Goal: Information Seeking & Learning: Find specific fact

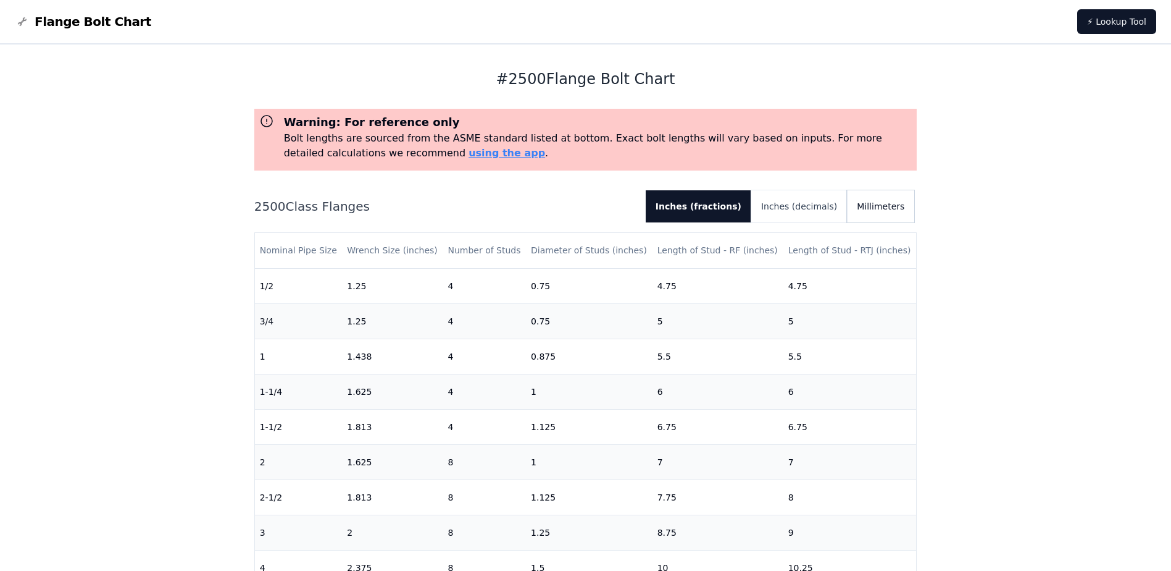
click at [888, 203] on button "Millimeters" at bounding box center [880, 206] width 67 height 32
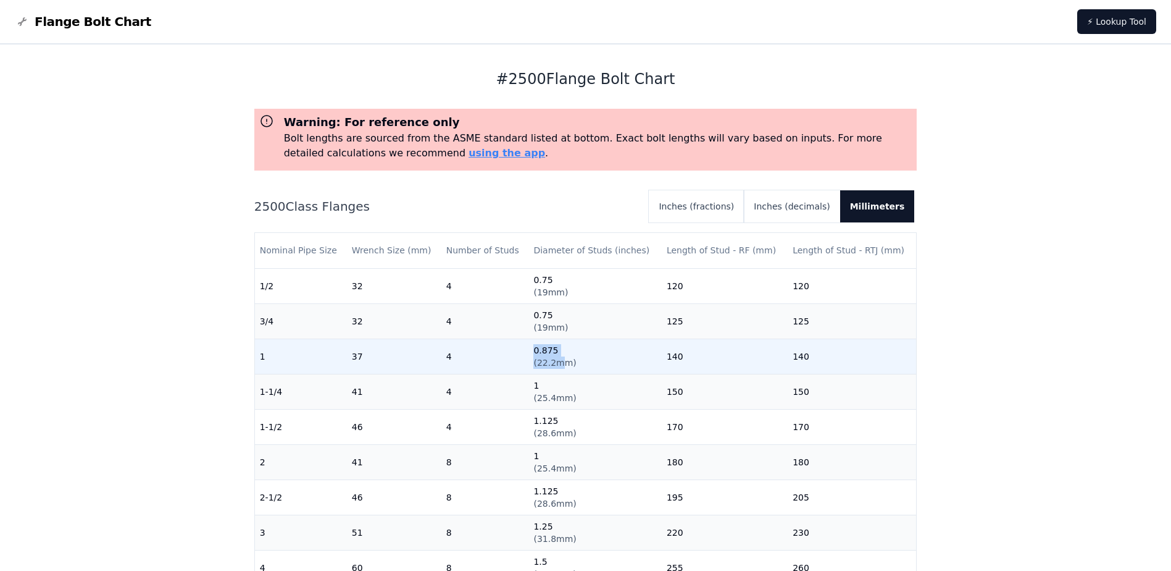
drag, startPoint x: 556, startPoint y: 364, endPoint x: 532, endPoint y: 354, distance: 26.0
click at [532, 354] on td "0.875 ( 22.2mm )" at bounding box center [595, 355] width 133 height 35
drag, startPoint x: 532, startPoint y: 354, endPoint x: 568, endPoint y: 367, distance: 37.9
click at [566, 368] on td "0.875 ( 22.2mm )" at bounding box center [595, 355] width 133 height 35
drag, startPoint x: 571, startPoint y: 363, endPoint x: 531, endPoint y: 348, distance: 43.0
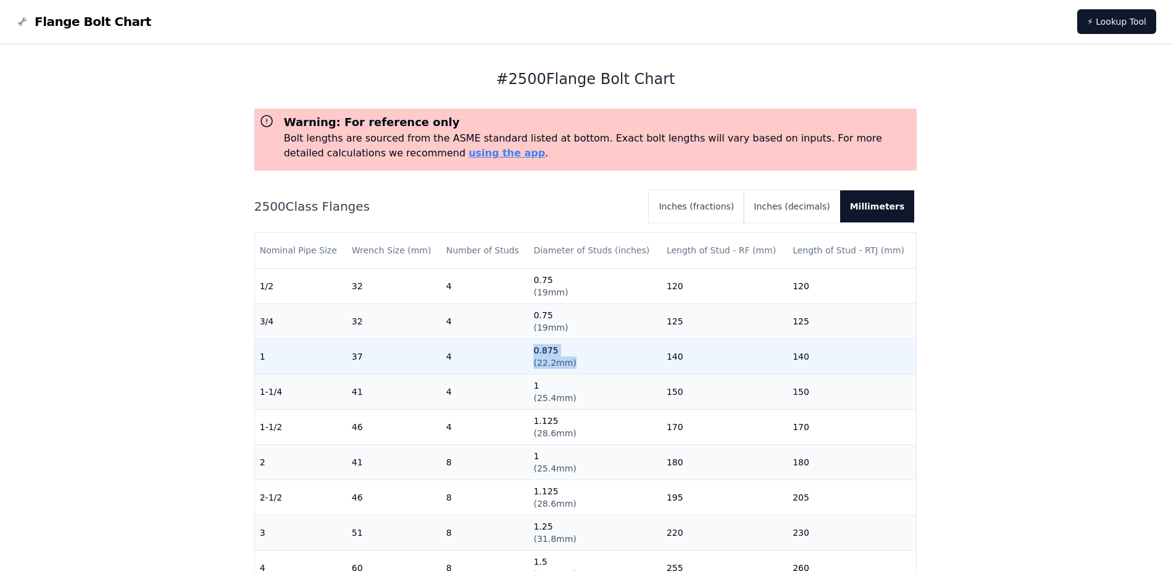
click at [531, 348] on td "0.875 ( 22.2mm )" at bounding box center [595, 355] width 133 height 35
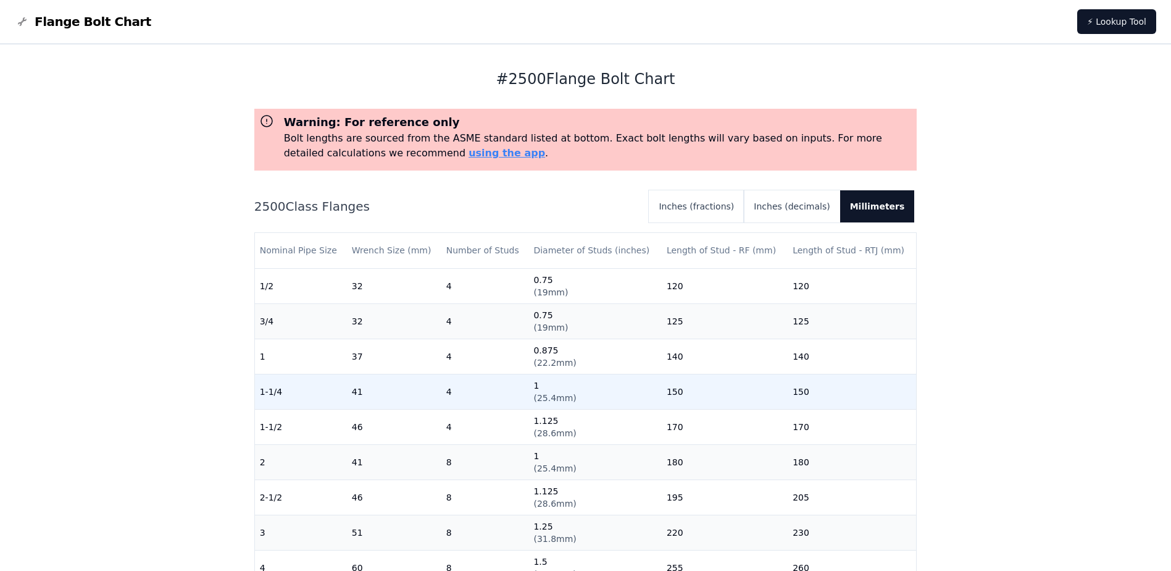
drag, startPoint x: 531, startPoint y: 348, endPoint x: 550, endPoint y: 374, distance: 32.4
click at [550, 374] on td "1 ( 25.4mm )" at bounding box center [595, 391] width 133 height 35
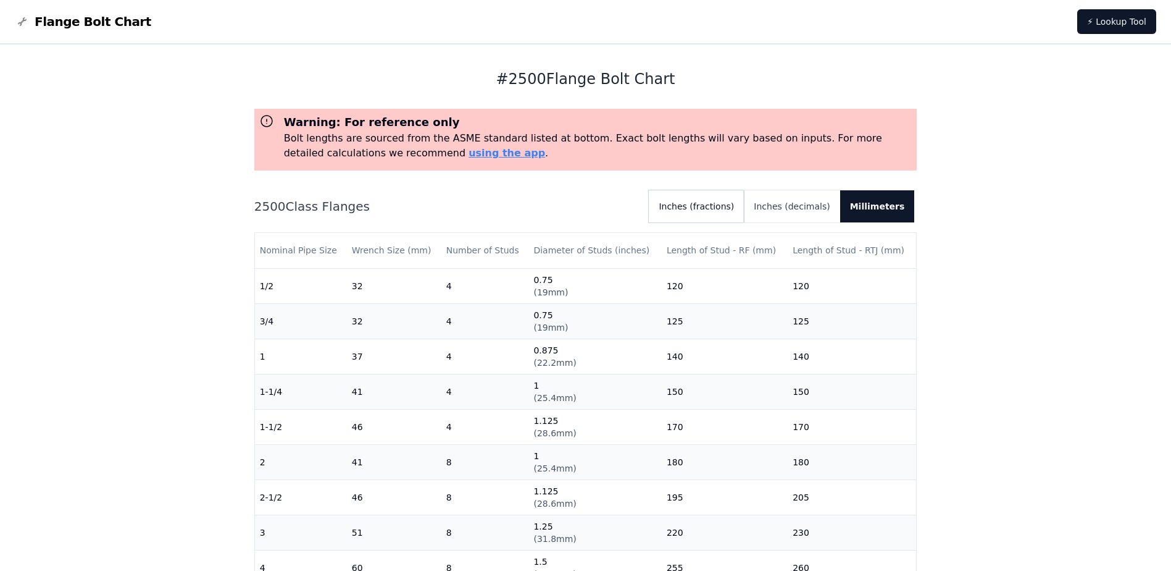
click at [742, 207] on button "Inches (fractions)" at bounding box center [696, 206] width 95 height 32
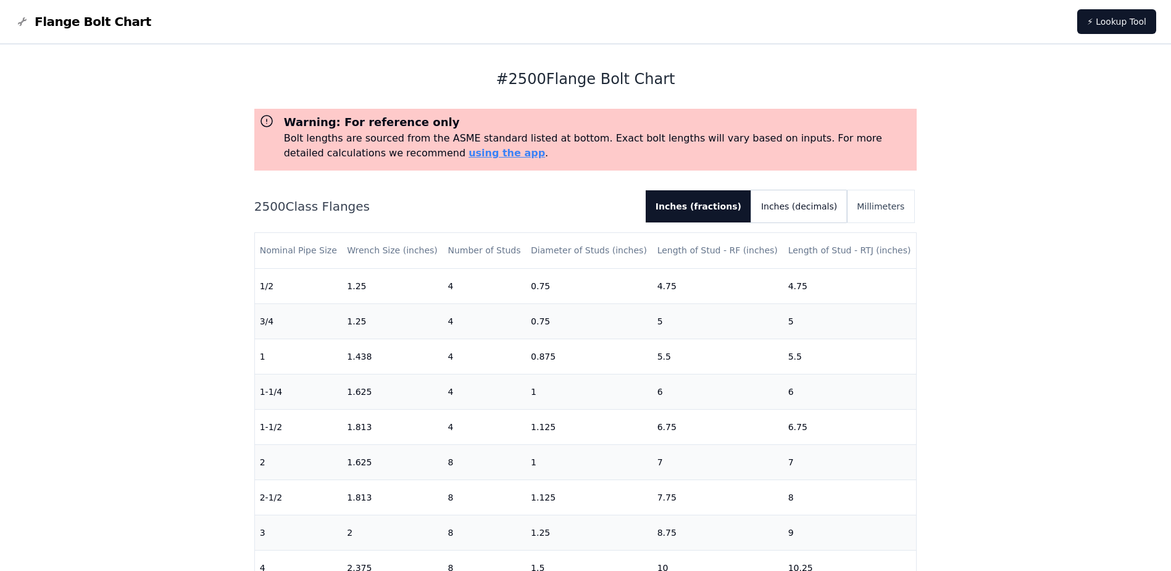
click at [830, 202] on button "Inches (decimals)" at bounding box center [799, 206] width 96 height 32
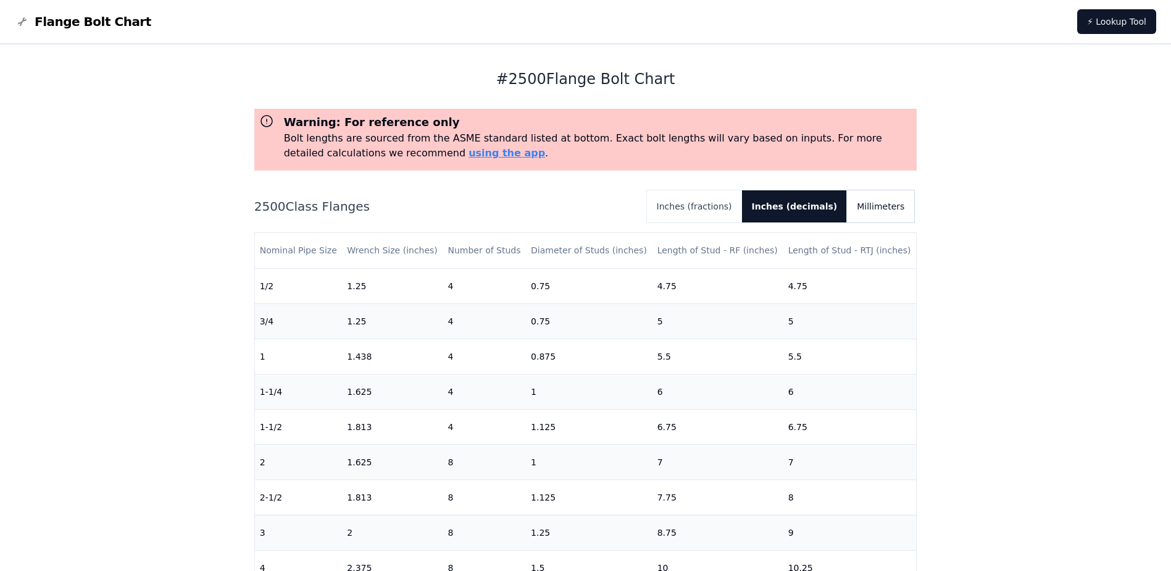
click at [884, 201] on button "Millimeters" at bounding box center [880, 206] width 67 height 32
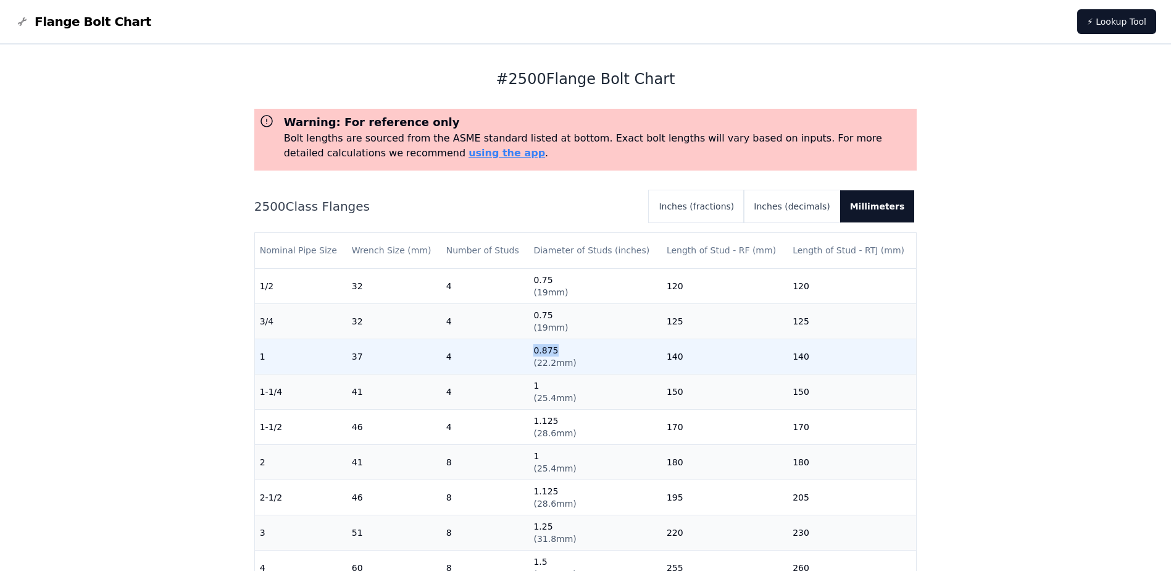
drag, startPoint x: 549, startPoint y: 350, endPoint x: 525, endPoint y: 352, distance: 23.5
click at [525, 352] on tr "1 37 4 0.875 ( 22.2mm ) 140 140" at bounding box center [586, 355] width 662 height 35
